Goal: Task Accomplishment & Management: Use online tool/utility

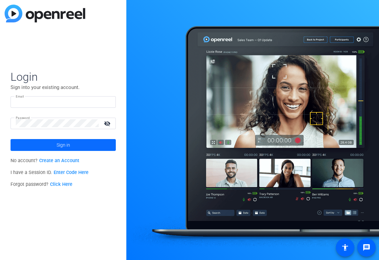
type input "[EMAIL_ADDRESS][DOMAIN_NAME]"
click at [60, 146] on span "Sign in" at bounding box center [63, 145] width 13 height 16
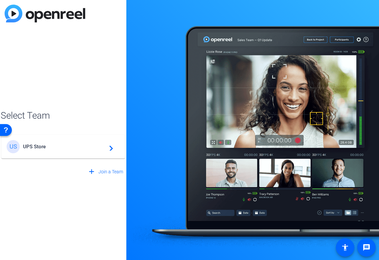
click at [65, 149] on span "UPS Store" at bounding box center [64, 146] width 82 height 6
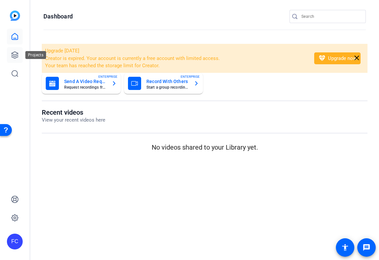
click at [17, 54] on icon at bounding box center [15, 55] width 7 height 7
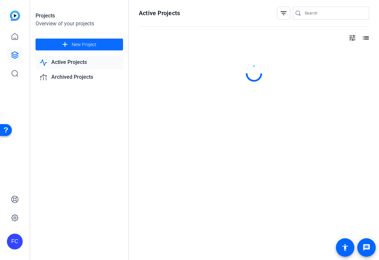
click at [77, 43] on span "New Project" at bounding box center [84, 44] width 25 height 7
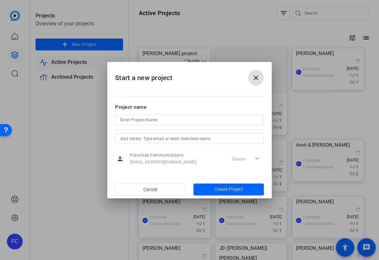
click at [143, 118] on input at bounding box center [189, 120] width 138 height 8
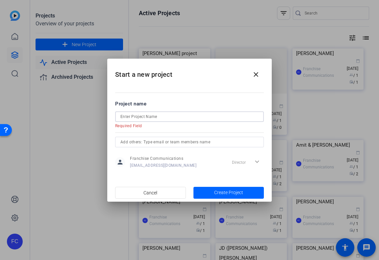
click at [152, 118] on input at bounding box center [189, 117] width 138 height 8
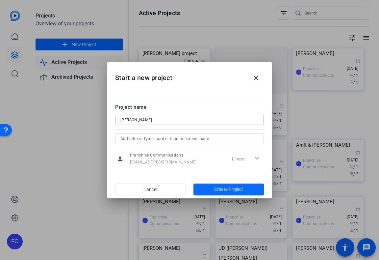
type input "[PERSON_NAME]"
click at [227, 191] on span "Create Project" at bounding box center [228, 189] width 29 height 7
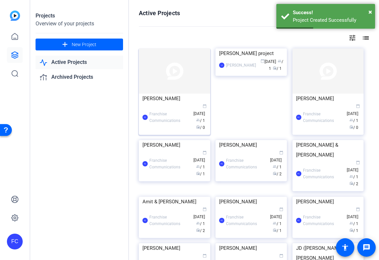
click at [176, 101] on div "[PERSON_NAME]" at bounding box center [174, 98] width 64 height 10
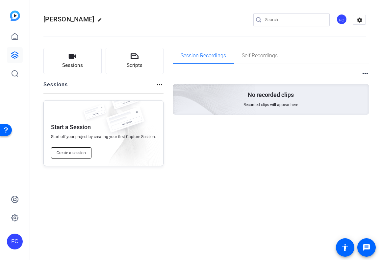
click at [85, 153] on span "Create a session" at bounding box center [71, 152] width 29 height 5
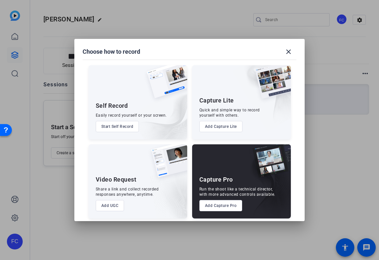
click at [228, 206] on button "Add Capture Pro" at bounding box center [220, 205] width 43 height 11
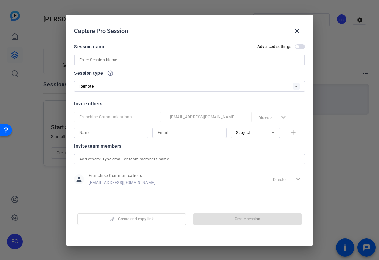
click at [158, 62] on input at bounding box center [189, 60] width 220 height 8
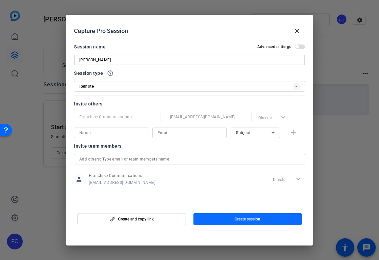
type input "[PERSON_NAME]"
click at [234, 219] on span "button" at bounding box center [247, 219] width 109 height 16
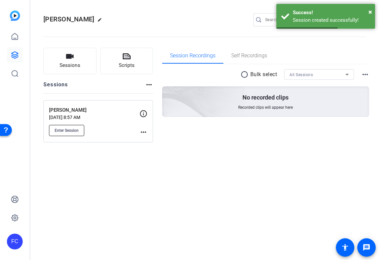
click at [74, 128] on span "Enter Session" at bounding box center [67, 130] width 24 height 5
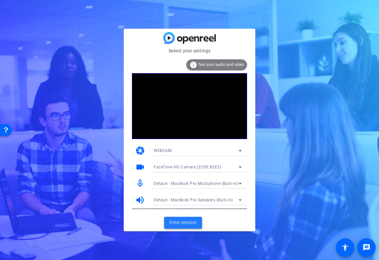
click at [186, 225] on span "Enter session" at bounding box center [182, 222] width 27 height 7
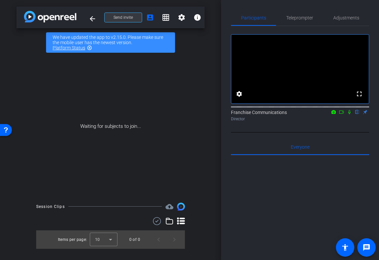
click at [120, 18] on span "Send invite" at bounding box center [123, 17] width 19 height 5
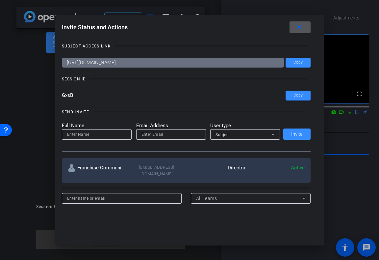
click at [301, 28] on mat-icon "close" at bounding box center [299, 27] width 8 height 8
